Goal: Information Seeking & Learning: Find specific fact

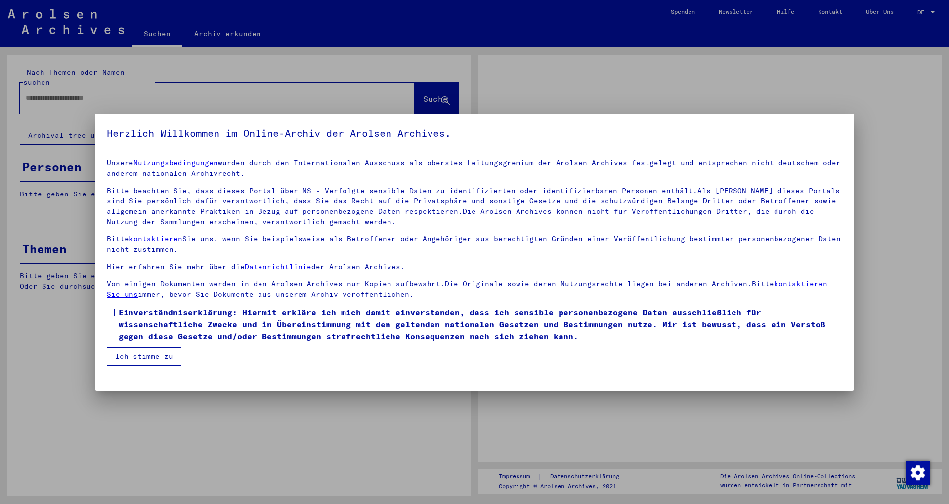
click at [69, 92] on div at bounding box center [474, 252] width 949 height 504
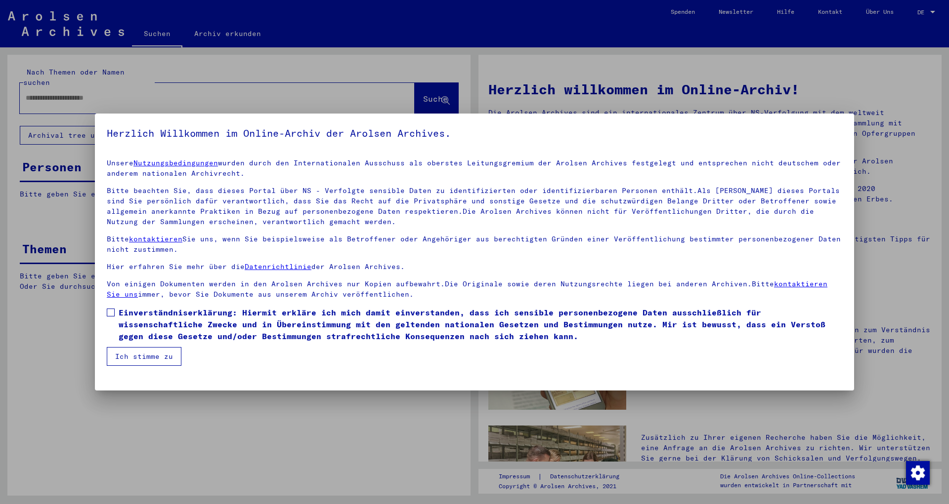
click at [112, 317] on label "Einverständniserklärung: Hiermit erkläre ich mich damit einverstanden, dass ich…" at bounding box center [474, 325] width 735 height 36
click at [131, 356] on button "Ich stimme zu" at bounding box center [144, 356] width 75 height 19
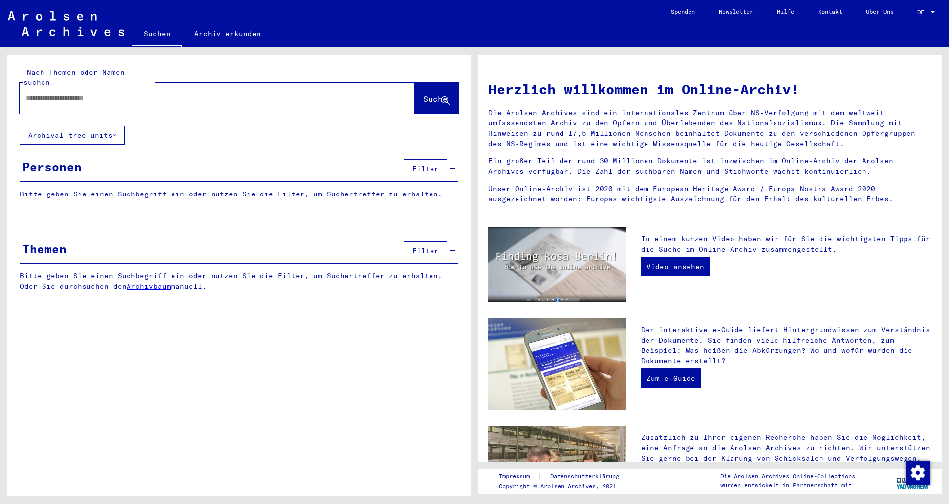
click at [44, 93] on input "text" at bounding box center [205, 98] width 359 height 10
type input "*********"
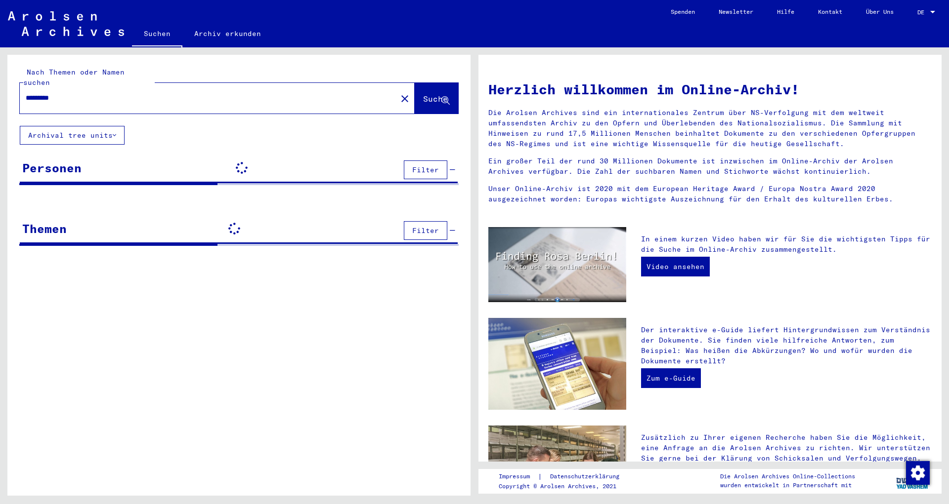
click at [429, 94] on span "Suche" at bounding box center [435, 99] width 25 height 10
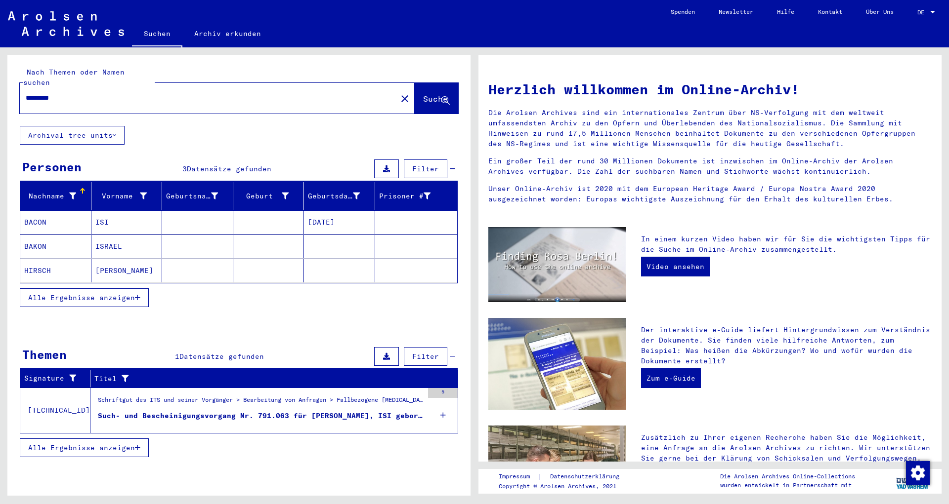
click at [340, 214] on mat-cell "[DATE]" at bounding box center [339, 222] width 71 height 24
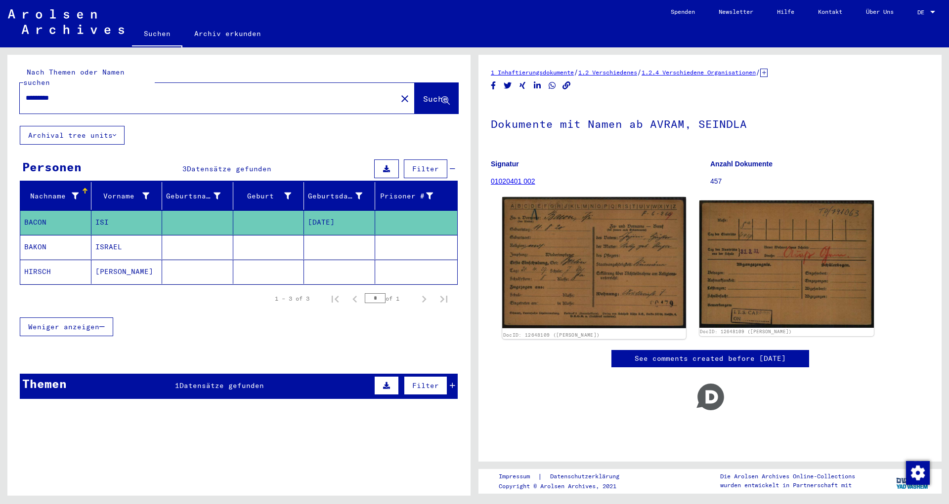
click at [627, 284] on img at bounding box center [593, 262] width 183 height 131
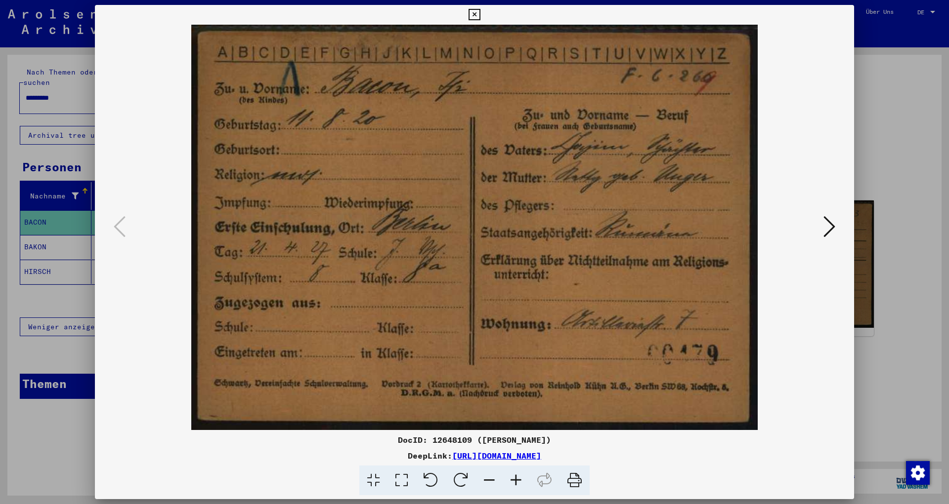
click at [826, 227] on icon at bounding box center [829, 227] width 12 height 24
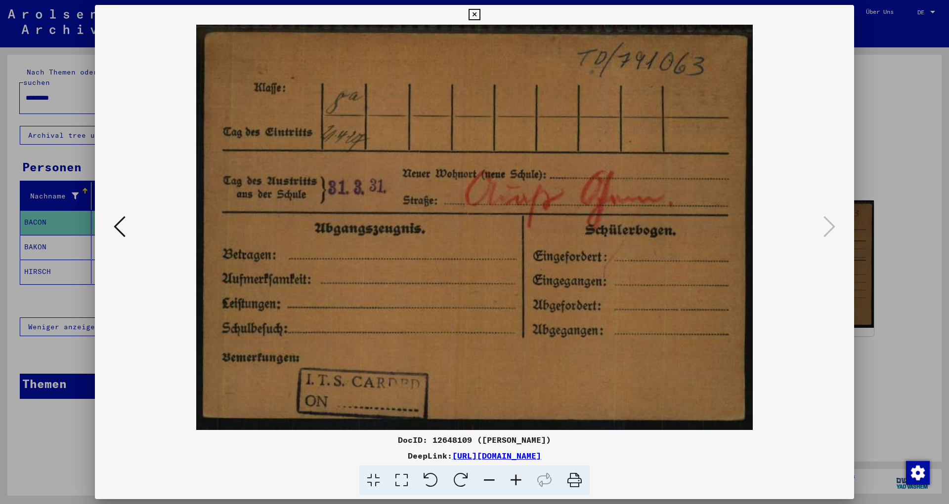
click at [114, 228] on icon at bounding box center [120, 227] width 12 height 24
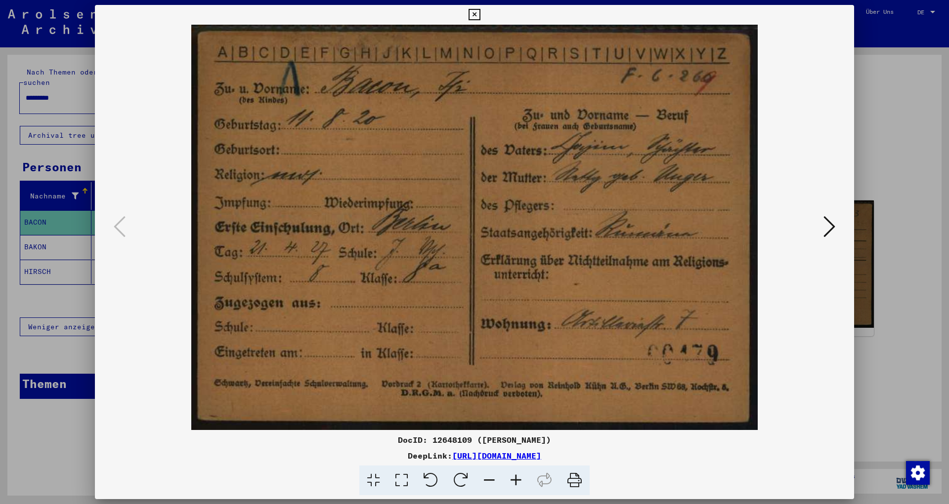
click at [480, 17] on icon at bounding box center [473, 15] width 11 height 12
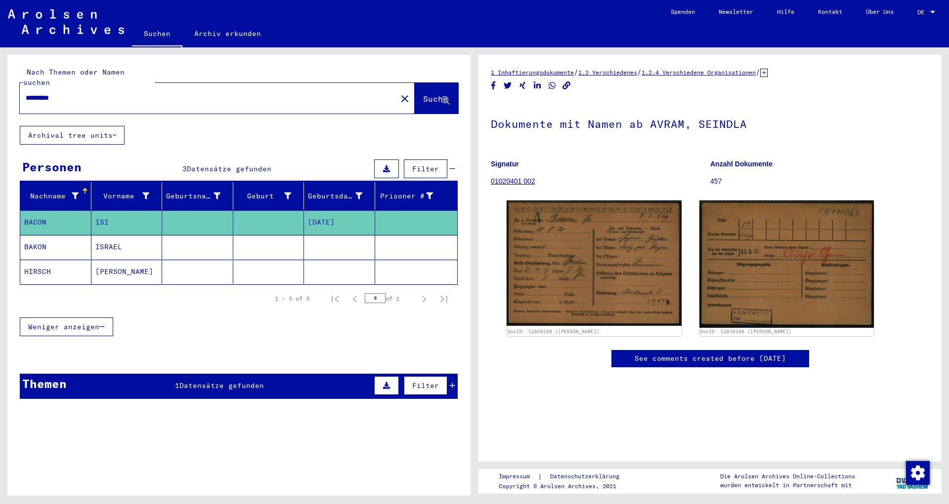
click at [122, 242] on mat-cell "ISRAEL" at bounding box center [126, 247] width 71 height 24
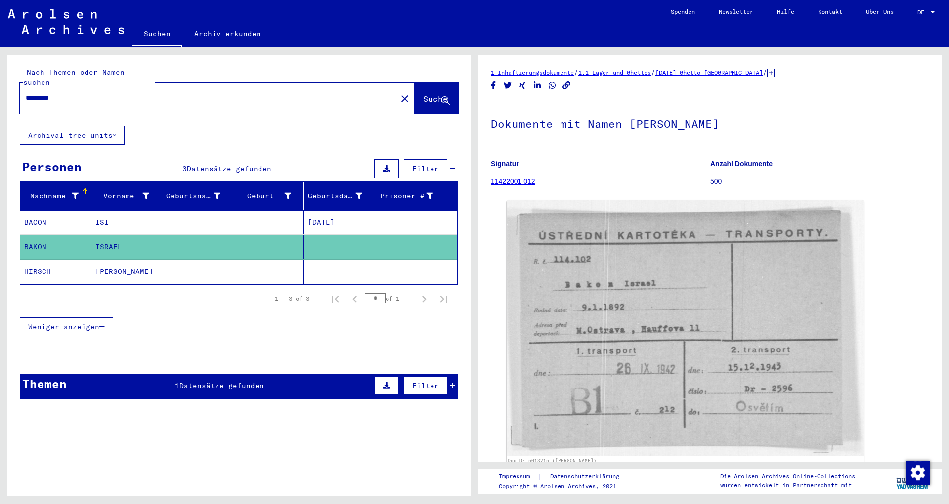
click at [123, 266] on mat-cell "[PERSON_NAME]" at bounding box center [126, 272] width 71 height 24
